Goal: Information Seeking & Learning: Learn about a topic

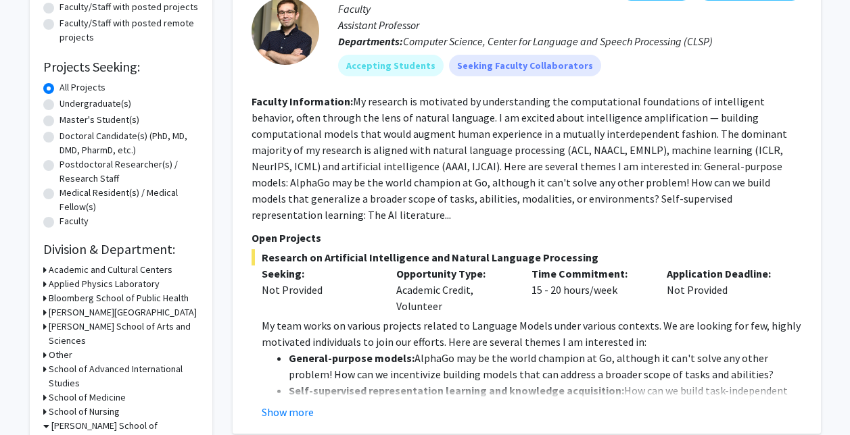
scroll to position [175, 0]
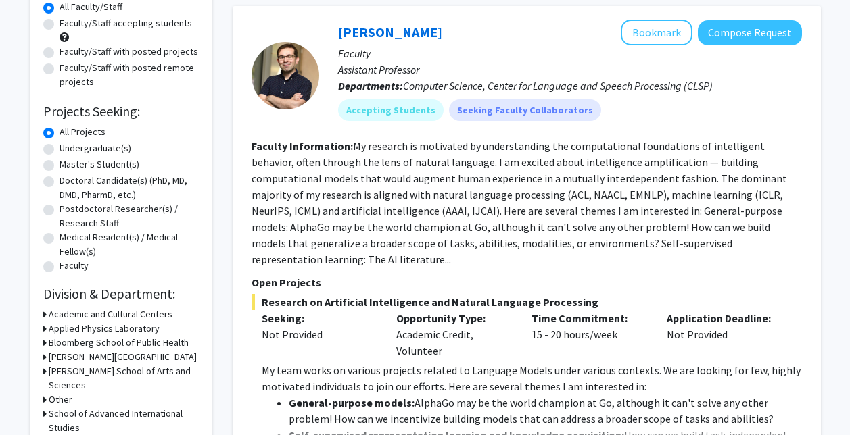
scroll to position [0, 0]
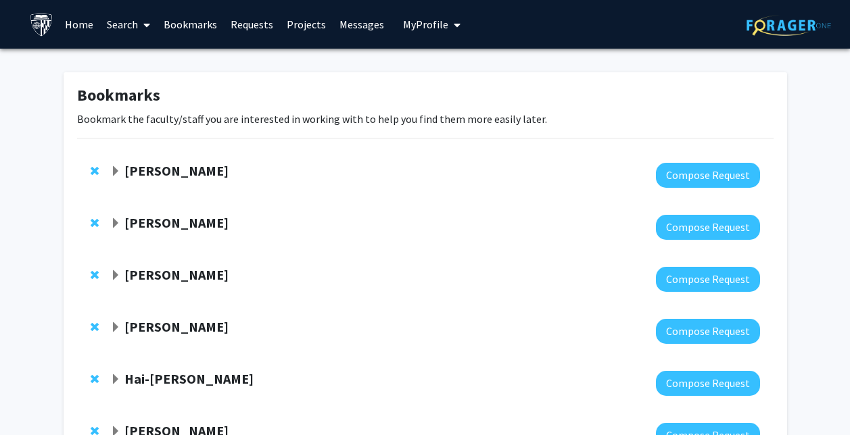
click at [206, 173] on strong "[PERSON_NAME]" at bounding box center [176, 170] width 104 height 17
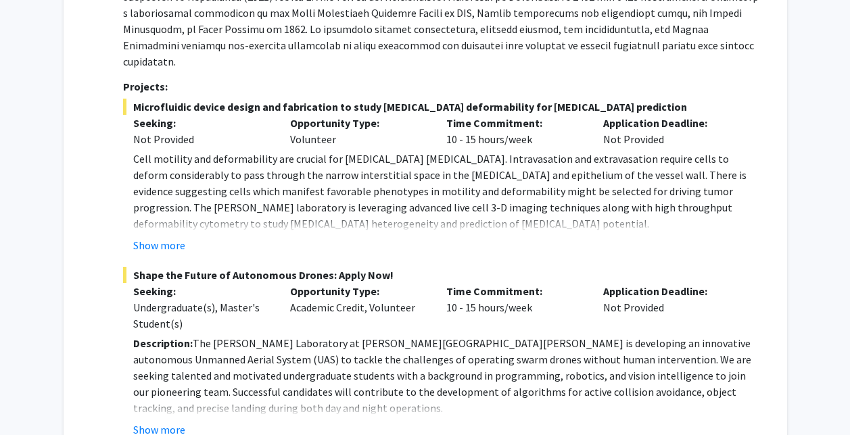
scroll to position [306, 0]
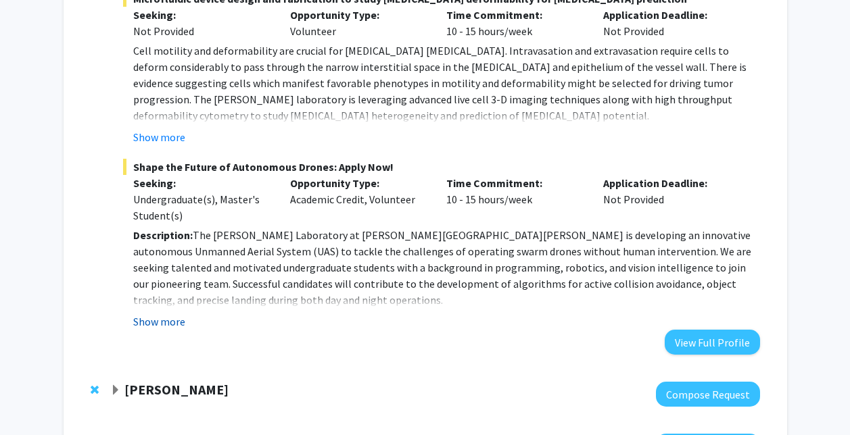
click at [160, 314] on button "Show more" at bounding box center [159, 322] width 52 height 16
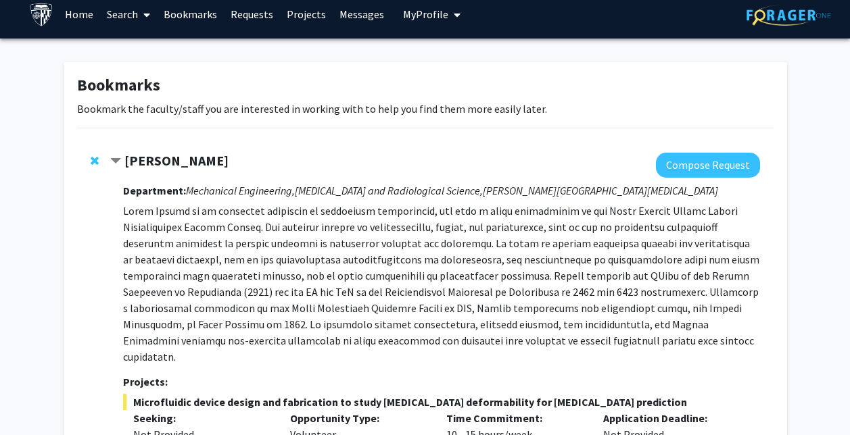
scroll to position [0, 0]
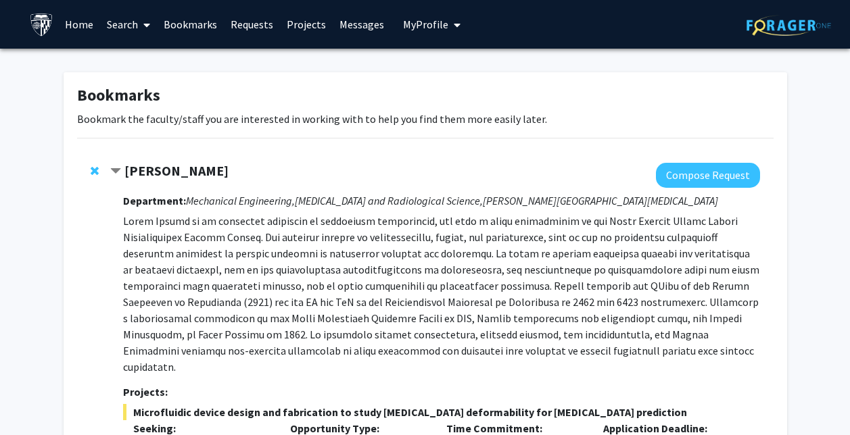
click at [95, 169] on span "Remove Ishan Barman from bookmarks" at bounding box center [95, 171] width 8 height 11
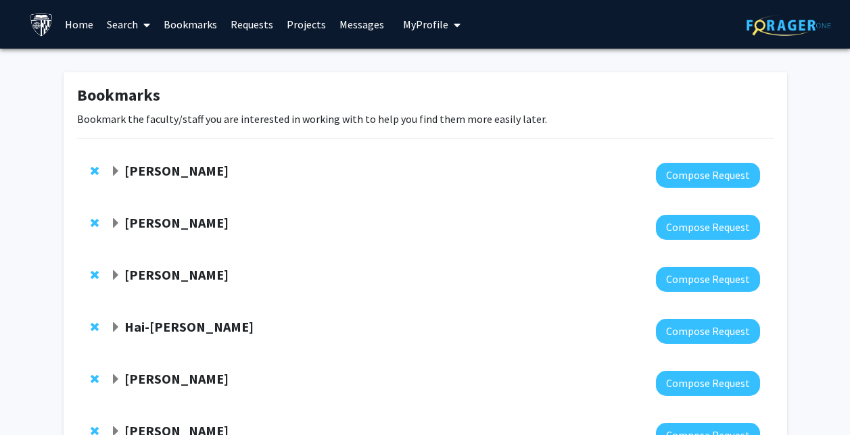
click at [134, 175] on strong "John Edison" at bounding box center [176, 170] width 104 height 17
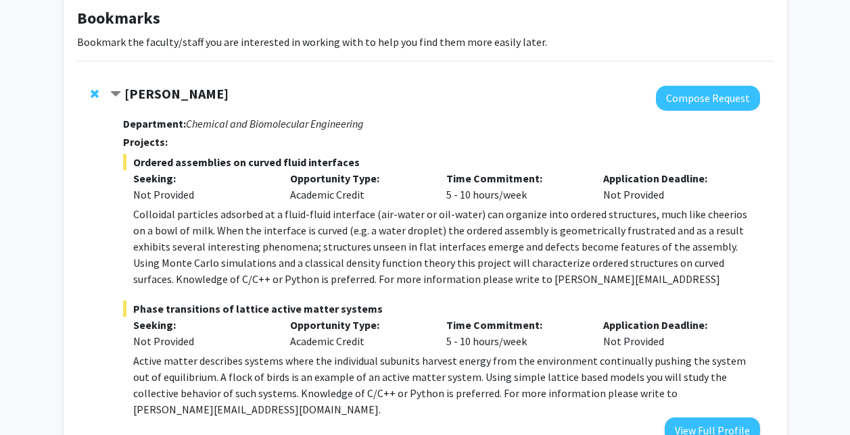
scroll to position [70, 0]
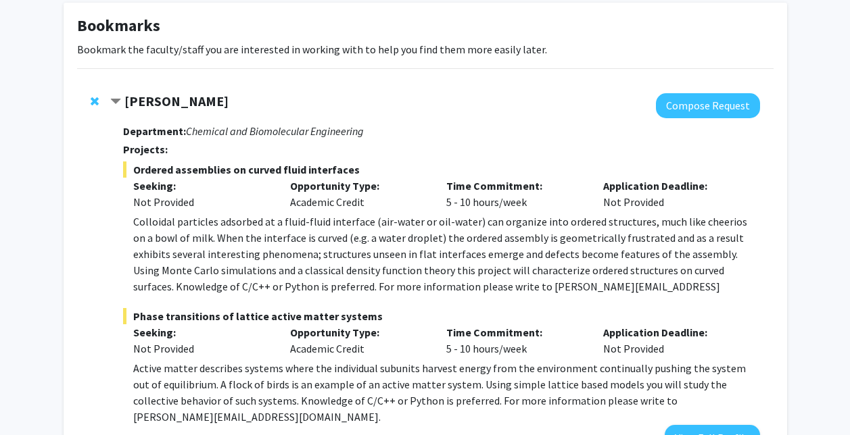
click at [137, 102] on strong "[PERSON_NAME]" at bounding box center [176, 101] width 104 height 17
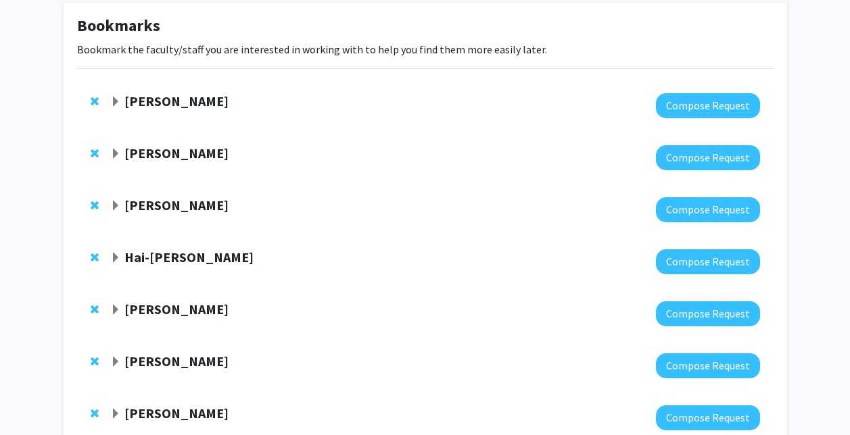
click at [179, 98] on strong "[PERSON_NAME]" at bounding box center [176, 101] width 104 height 17
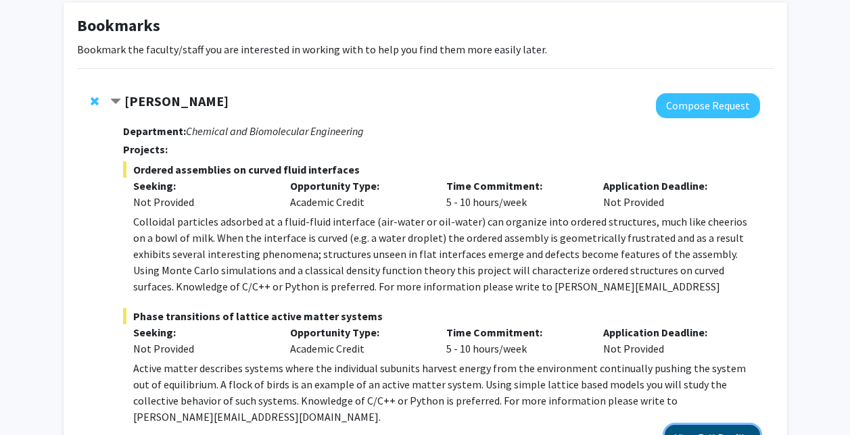
click at [731, 425] on button "View Full Profile" at bounding box center [712, 437] width 95 height 25
click at [124, 101] on div "[PERSON_NAME]" at bounding box center [256, 101] width 292 height 17
click at [113, 101] on span "Contract John Edison Bookmark" at bounding box center [115, 102] width 11 height 11
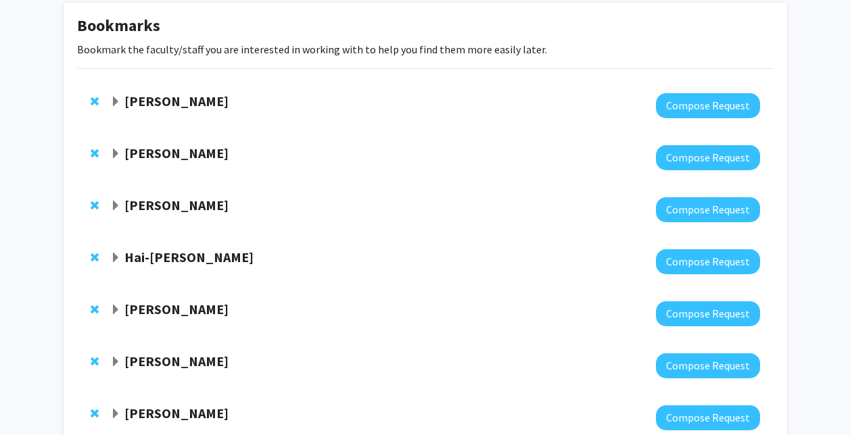
click at [145, 166] on div at bounding box center [434, 157] width 649 height 25
click at [138, 152] on strong "Denis Wirtz" at bounding box center [176, 153] width 104 height 17
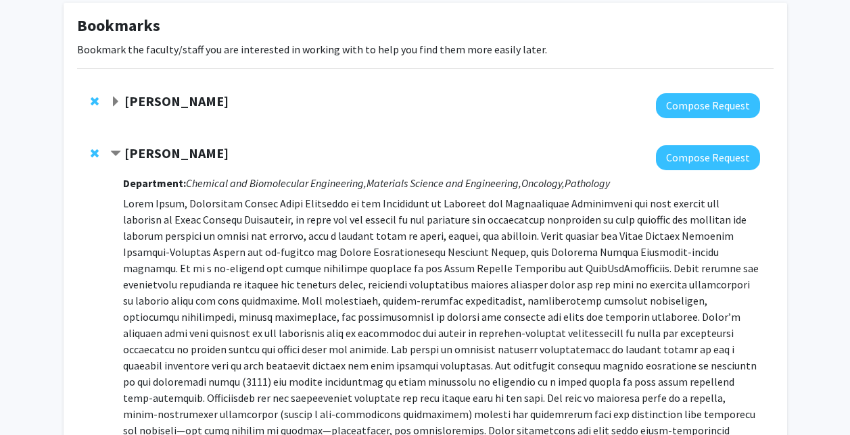
click at [138, 152] on strong "Denis Wirtz" at bounding box center [176, 153] width 104 height 17
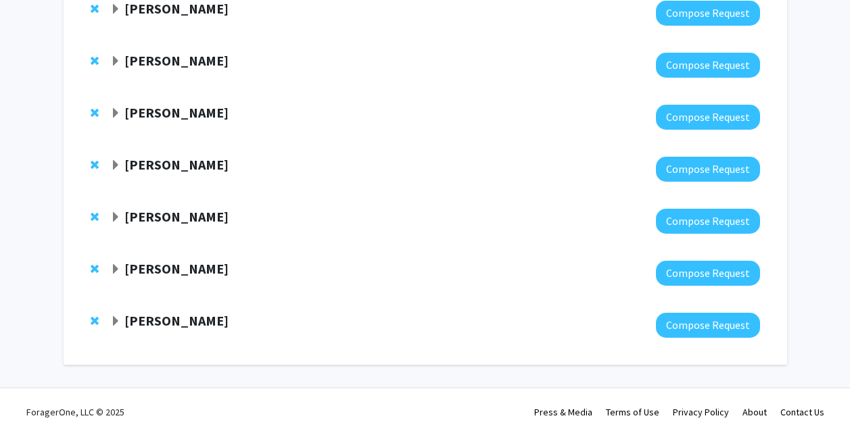
scroll to position [0, 0]
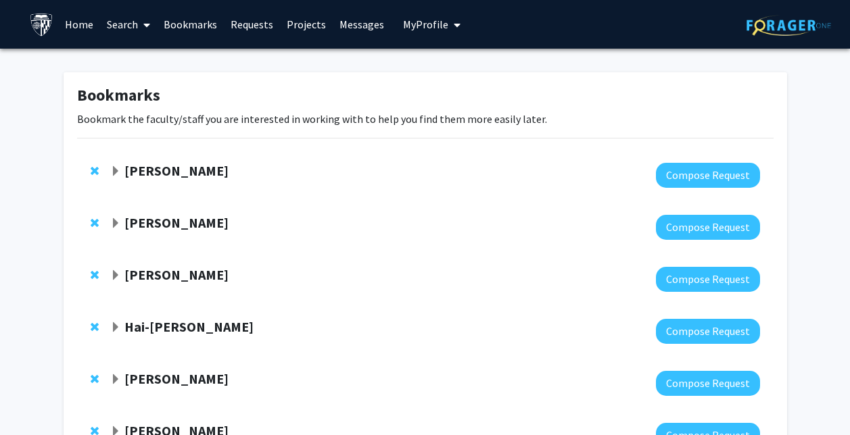
click at [174, 219] on strong "Denis Wirtz" at bounding box center [176, 222] width 104 height 17
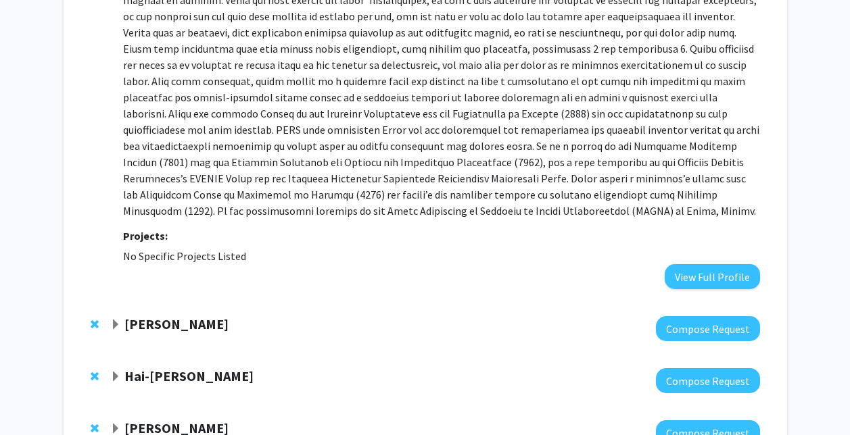
scroll to position [634, 0]
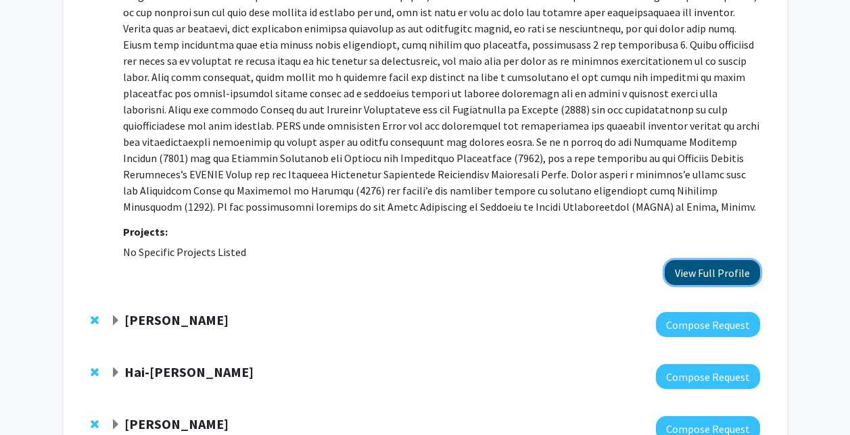
click at [690, 260] on button "View Full Profile" at bounding box center [712, 272] width 95 height 25
click at [193, 313] on div "[PERSON_NAME]" at bounding box center [256, 320] width 292 height 17
click at [183, 312] on strong "[PERSON_NAME]" at bounding box center [176, 320] width 104 height 17
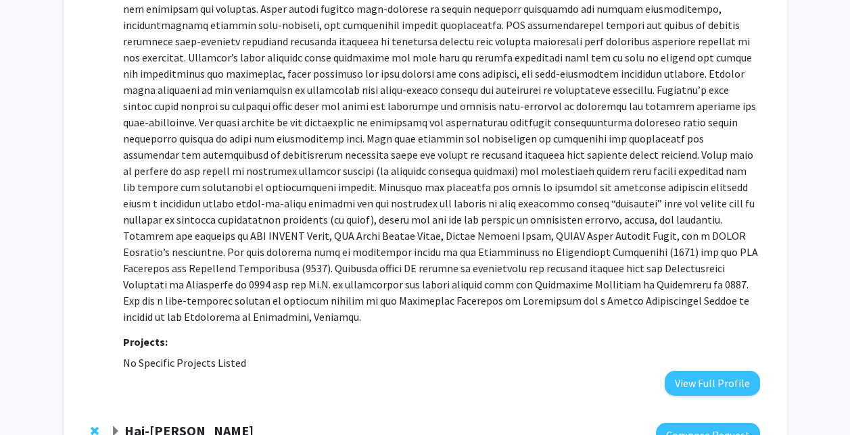
scroll to position [1045, 0]
click at [704, 371] on button "View Full Profile" at bounding box center [712, 383] width 95 height 25
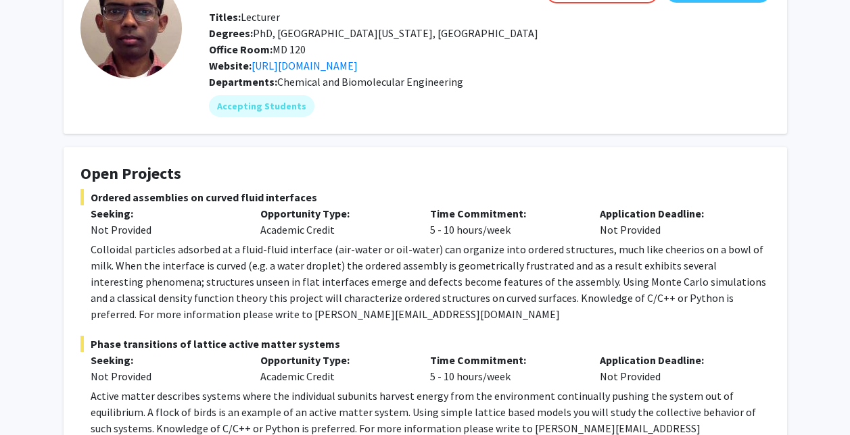
scroll to position [51, 0]
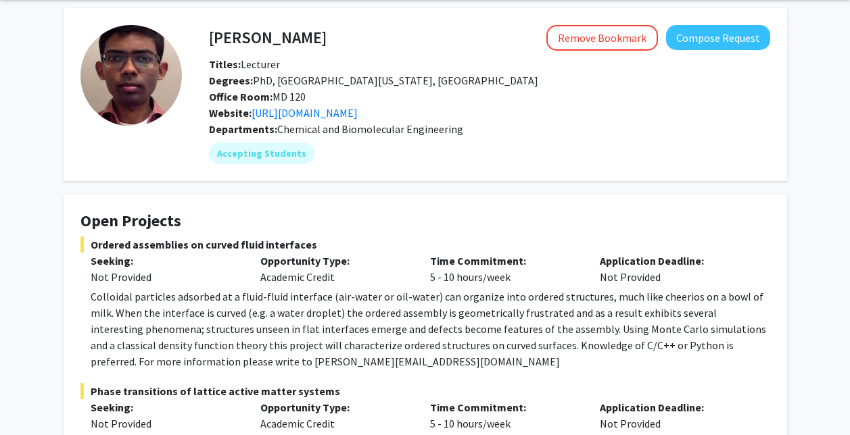
click at [410, 105] on div "Website: https://scholar.google.com/citations?user=yWxV9JYAAAAJ&hl=en" at bounding box center [490, 113] width 582 height 16
click at [358, 110] on link "https://scholar.google.com/citations?user=yWxV9JYAAAAJ&hl=en" at bounding box center [305, 113] width 106 height 14
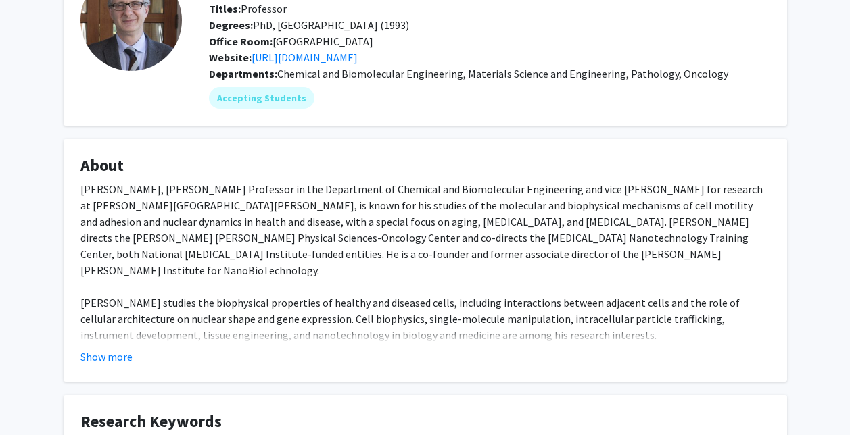
scroll to position [114, 0]
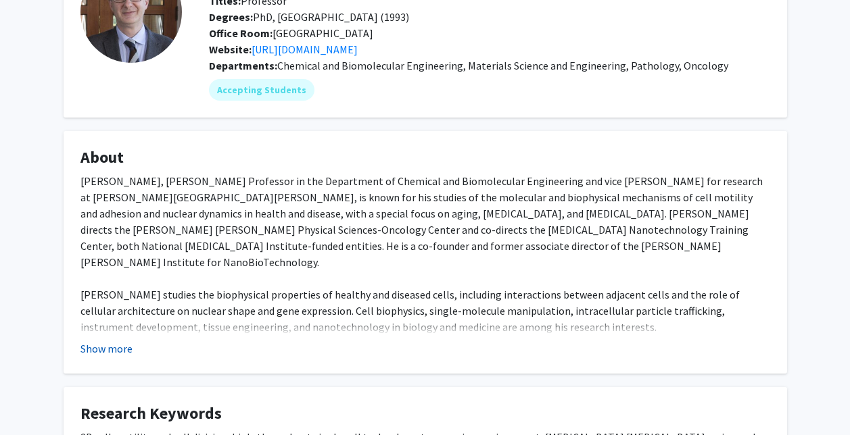
click at [104, 356] on button "Show more" at bounding box center [106, 349] width 52 height 16
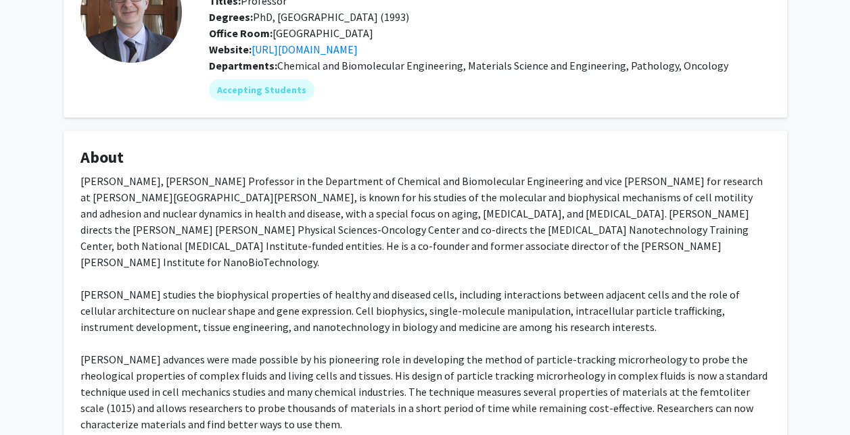
scroll to position [230, 0]
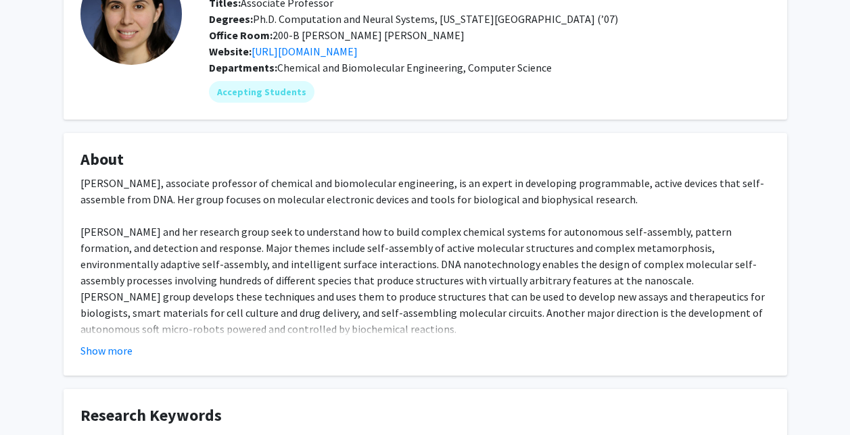
scroll to position [114, 0]
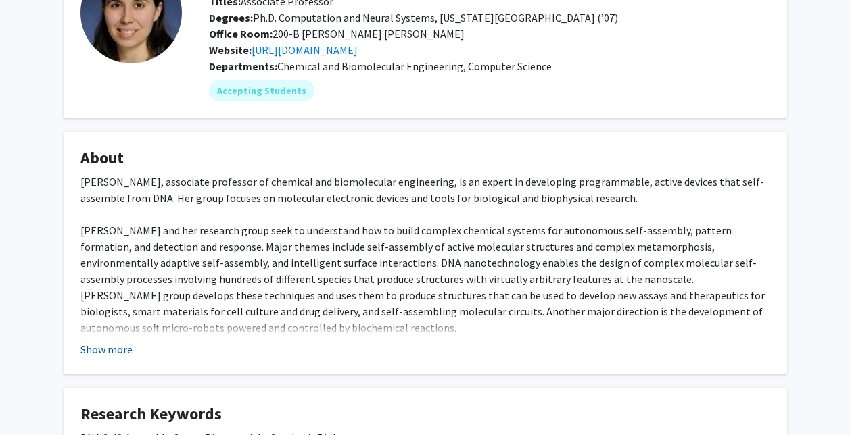
click at [103, 354] on button "Show more" at bounding box center [106, 349] width 52 height 16
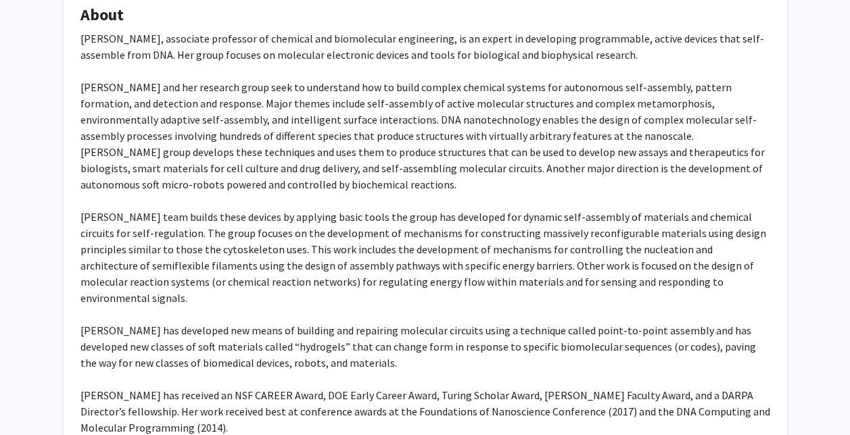
scroll to position [224, 0]
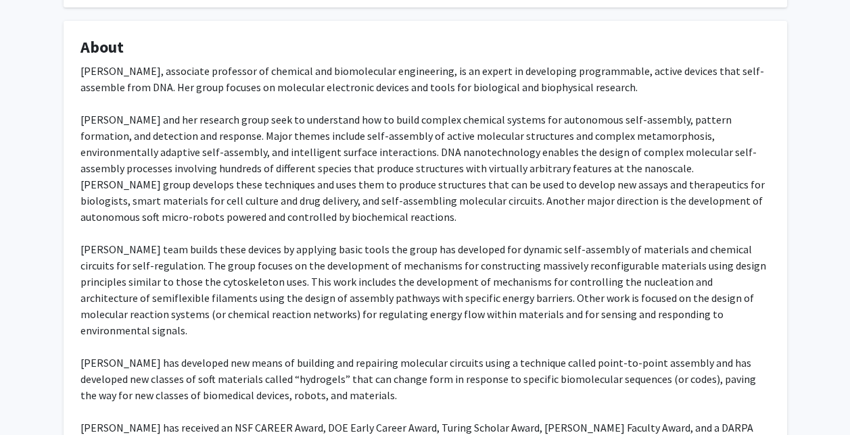
click at [726, 377] on div "Rebecca Schulman, associate professor of chemical and biomolecular engineering,…" at bounding box center [425, 298] width 690 height 471
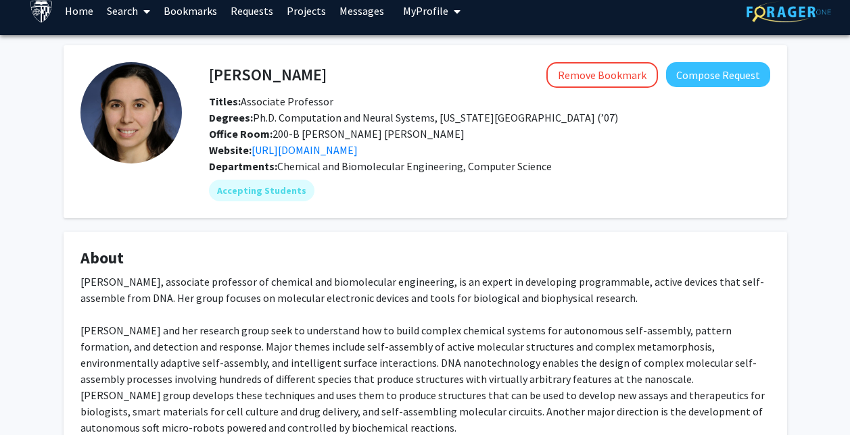
scroll to position [0, 0]
